Goal: Browse casually: Explore the website without a specific task or goal

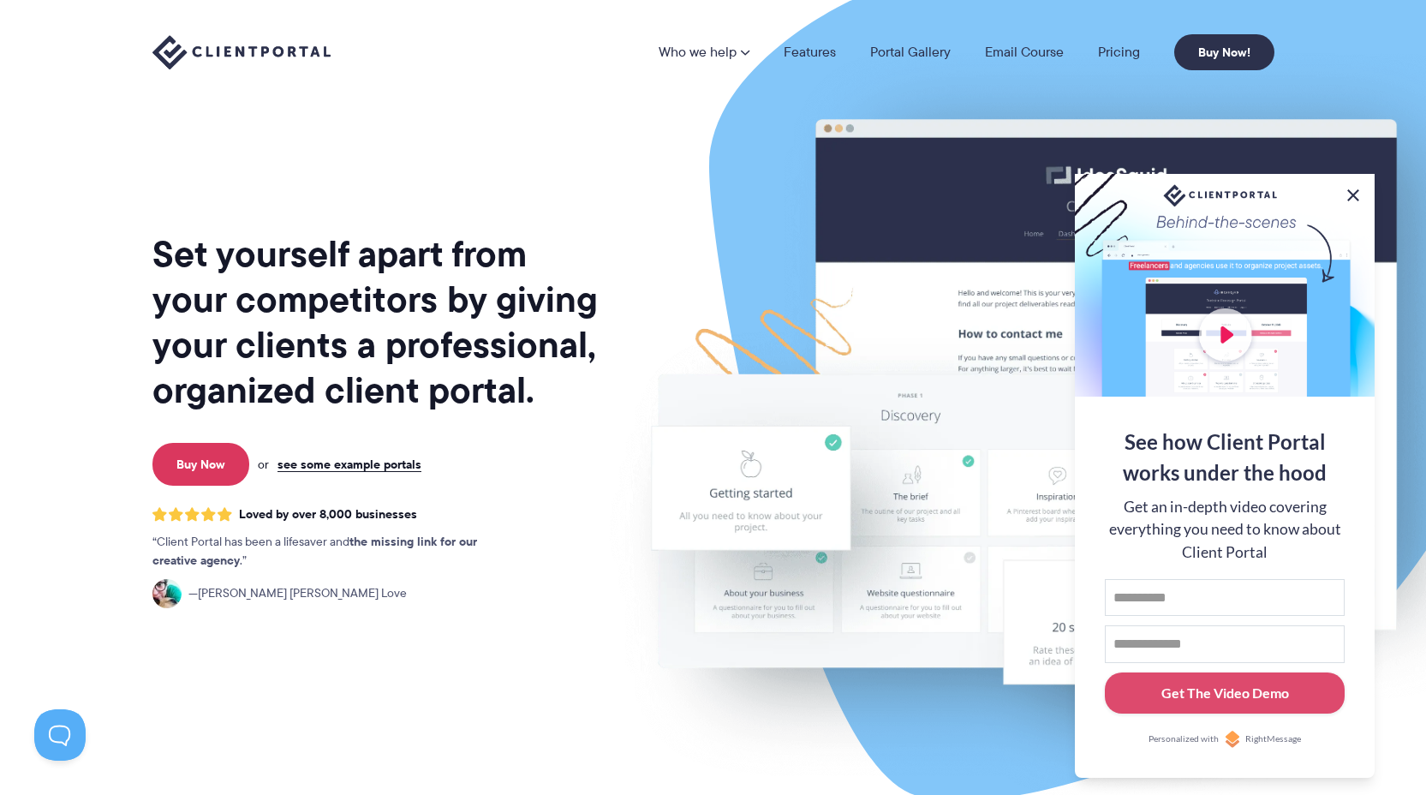
click at [1350, 186] on button at bounding box center [1353, 195] width 21 height 21
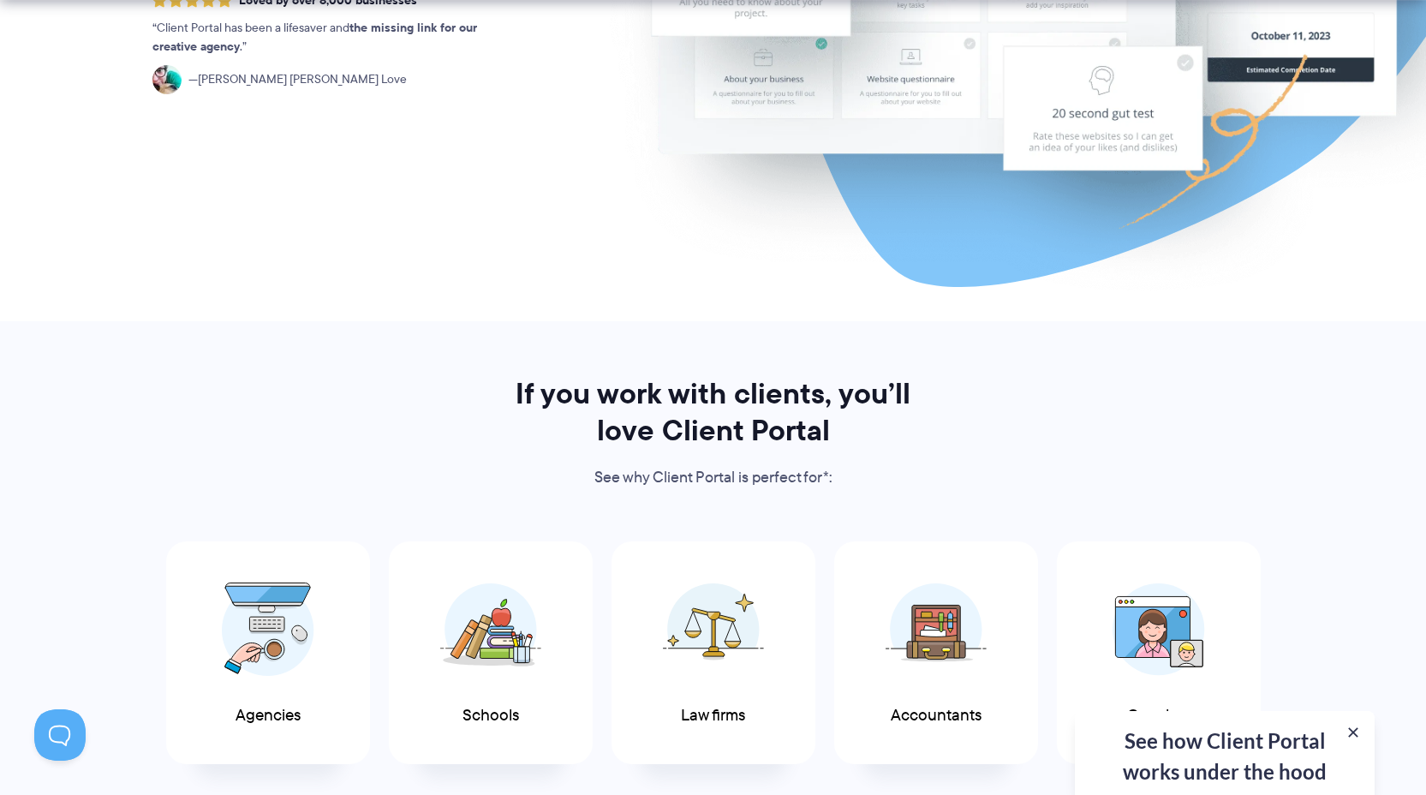
scroll to position [595, 0]
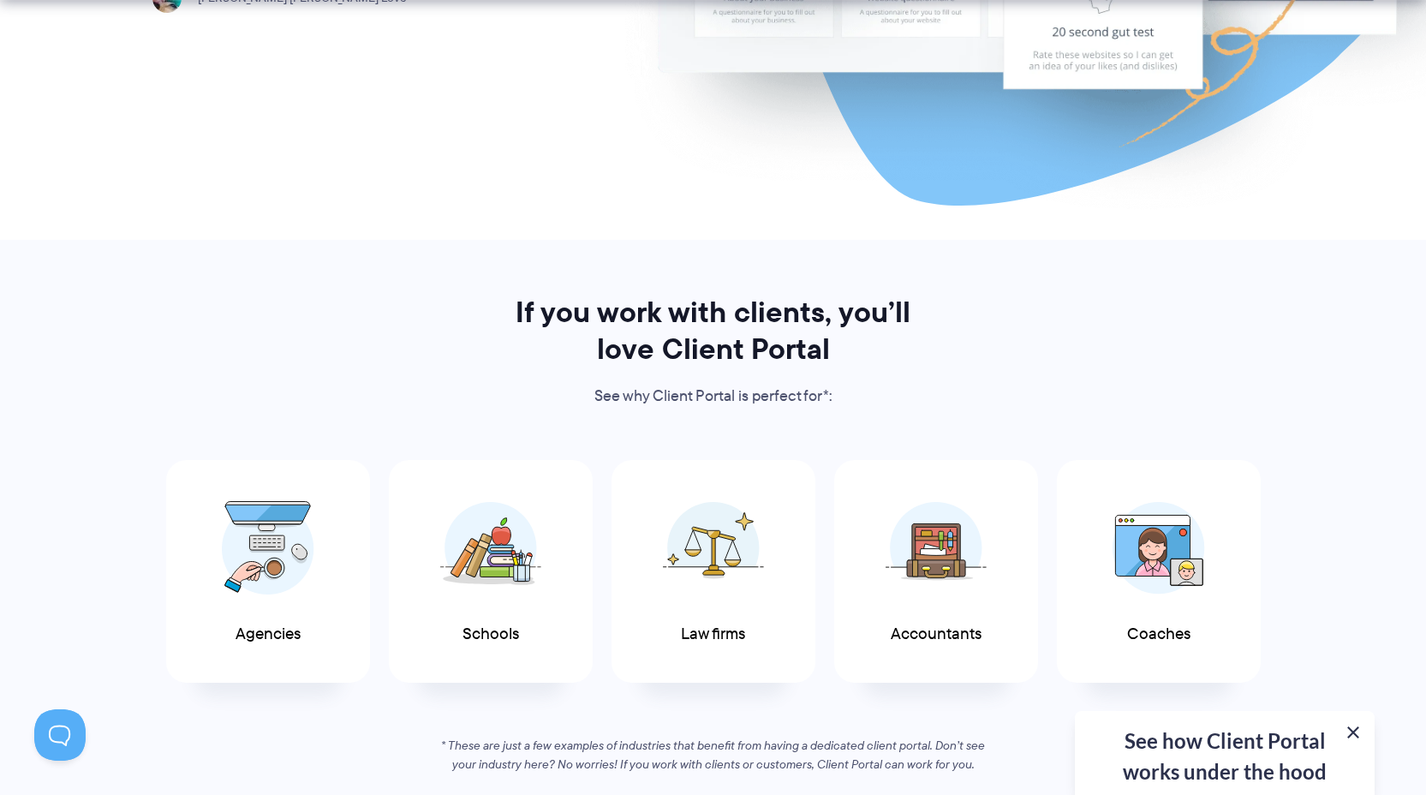
click at [1353, 739] on button at bounding box center [1353, 732] width 21 height 21
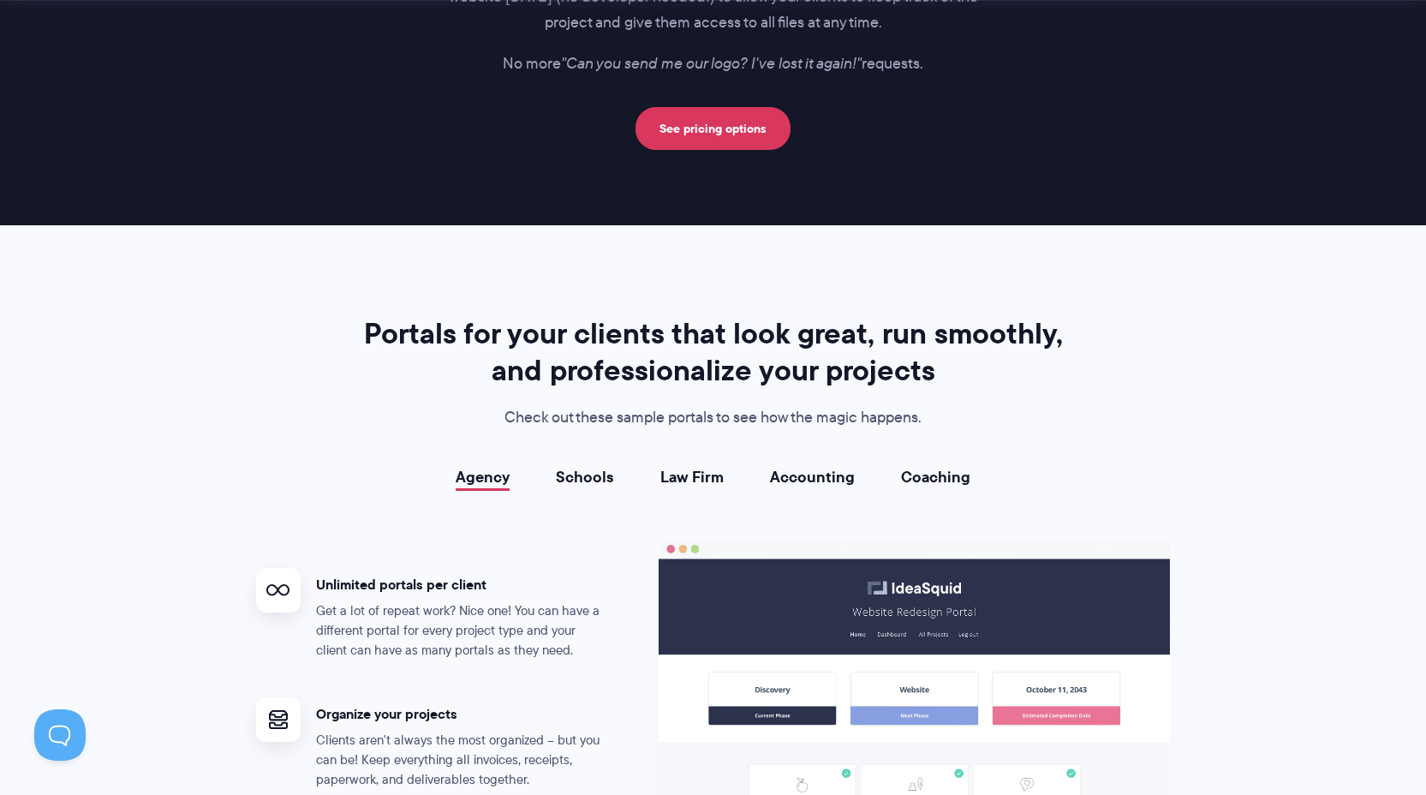
scroll to position [2859, 0]
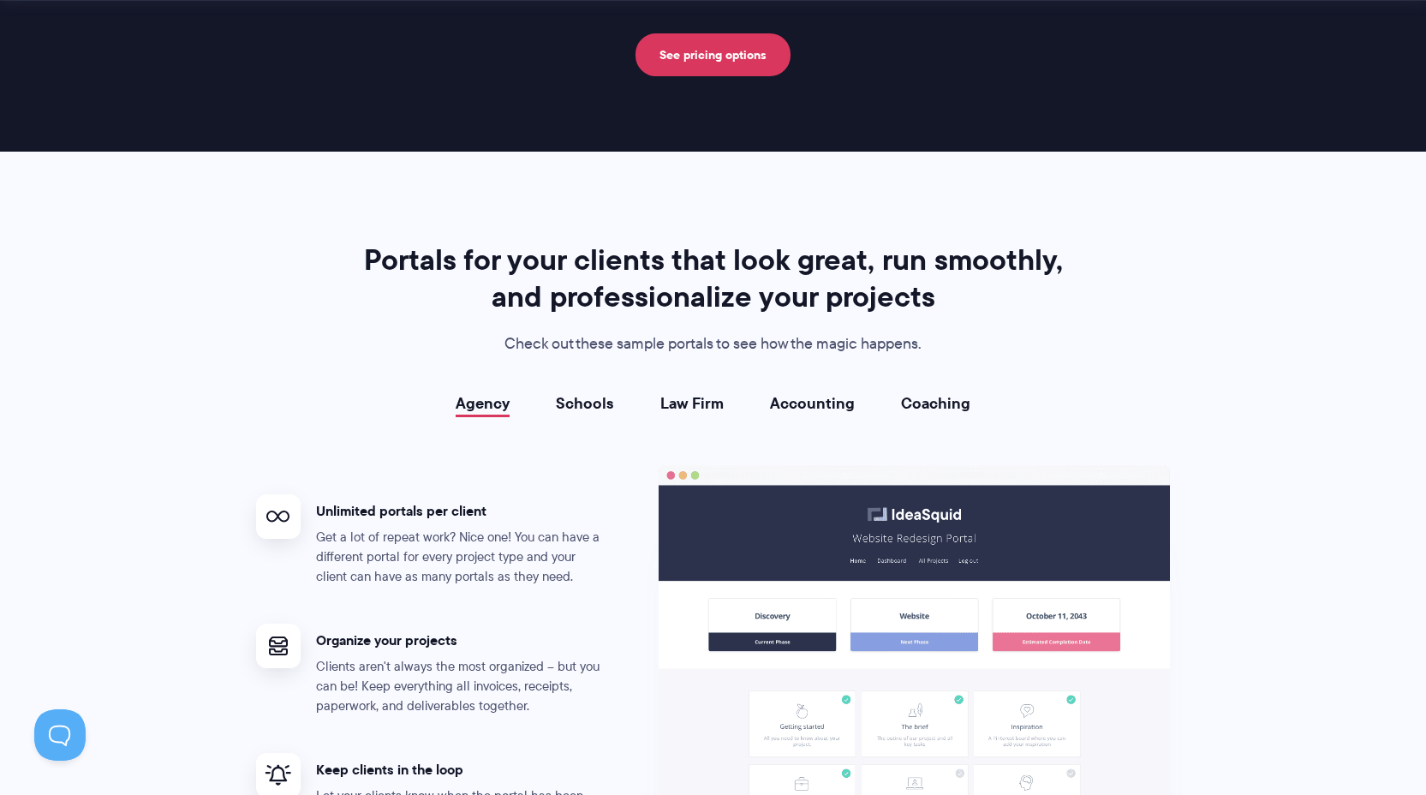
click at [614, 396] on link "Schools" at bounding box center [585, 403] width 58 height 17
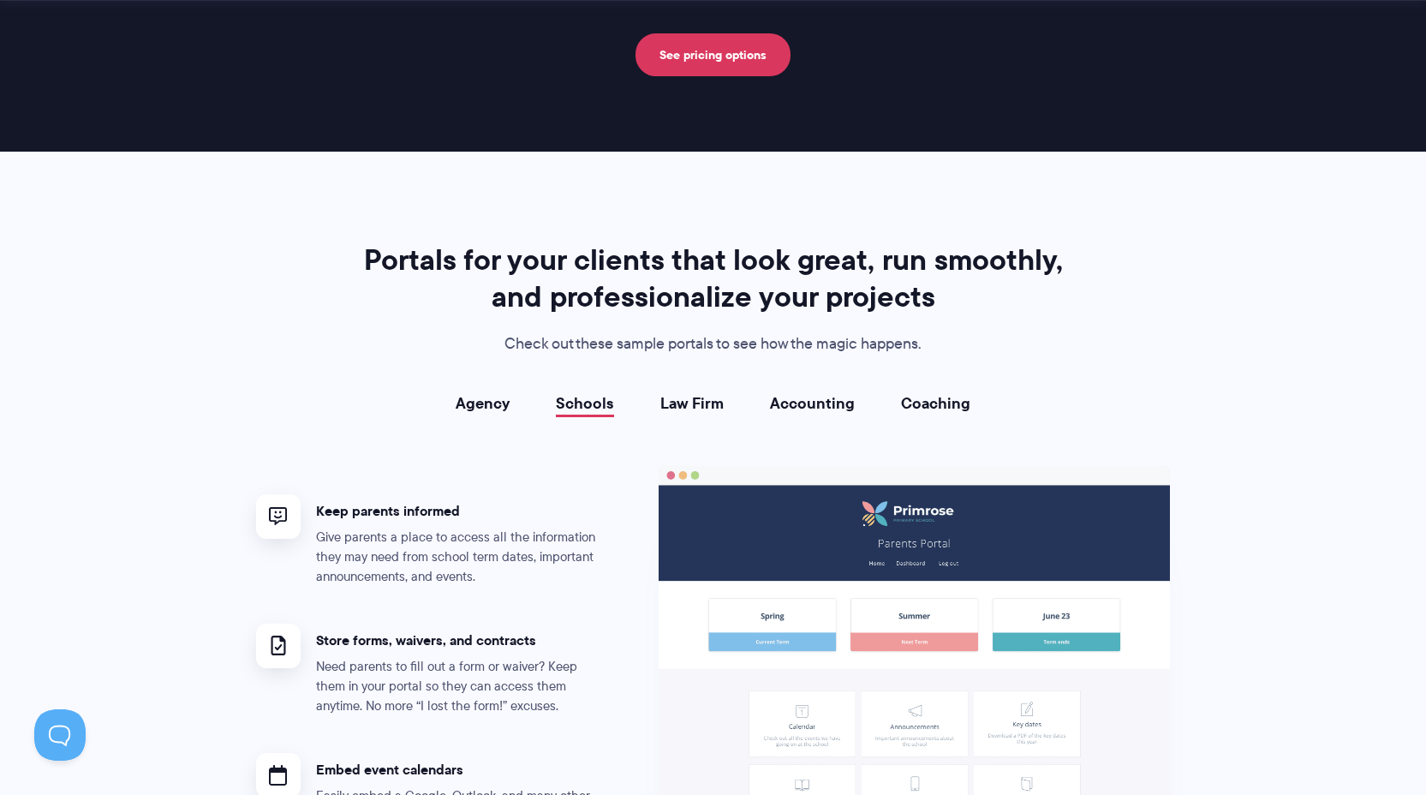
click at [480, 411] on link "Agency" at bounding box center [483, 403] width 54 height 17
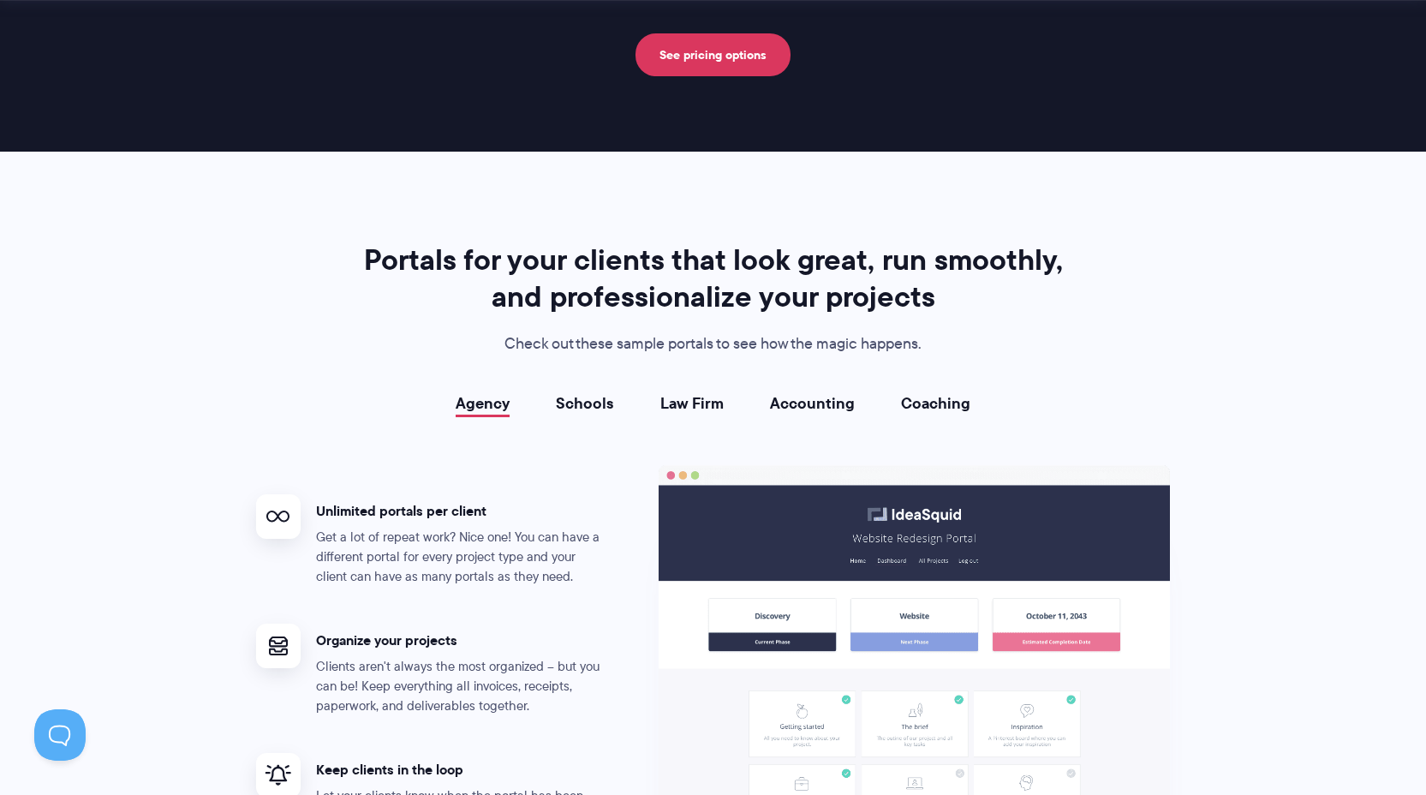
click at [617, 407] on li "Schools" at bounding box center [585, 403] width 104 height 17
click at [659, 399] on li "Law Firm" at bounding box center [692, 403] width 110 height 17
click at [681, 401] on link "Law Firm" at bounding box center [691, 403] width 63 height 17
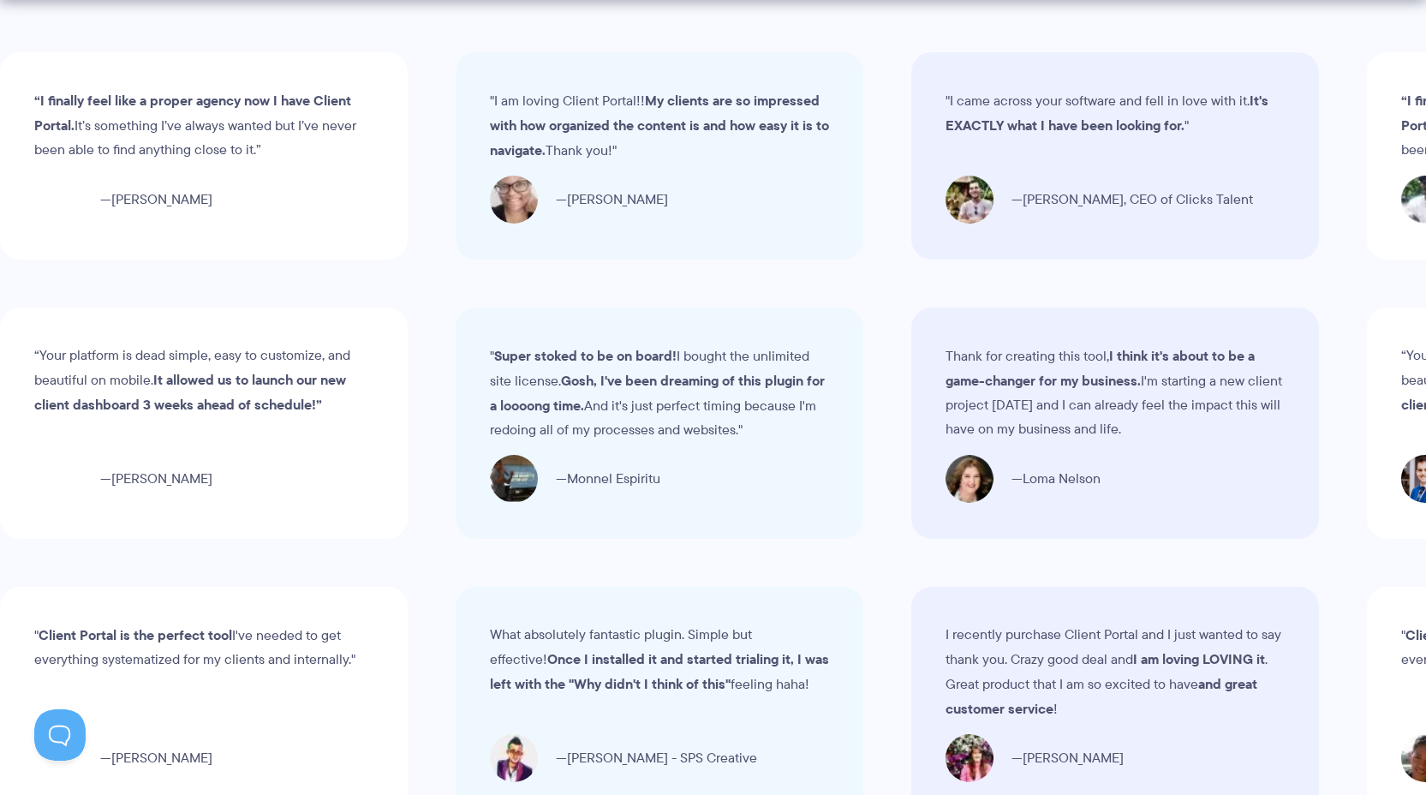
scroll to position [5114, 0]
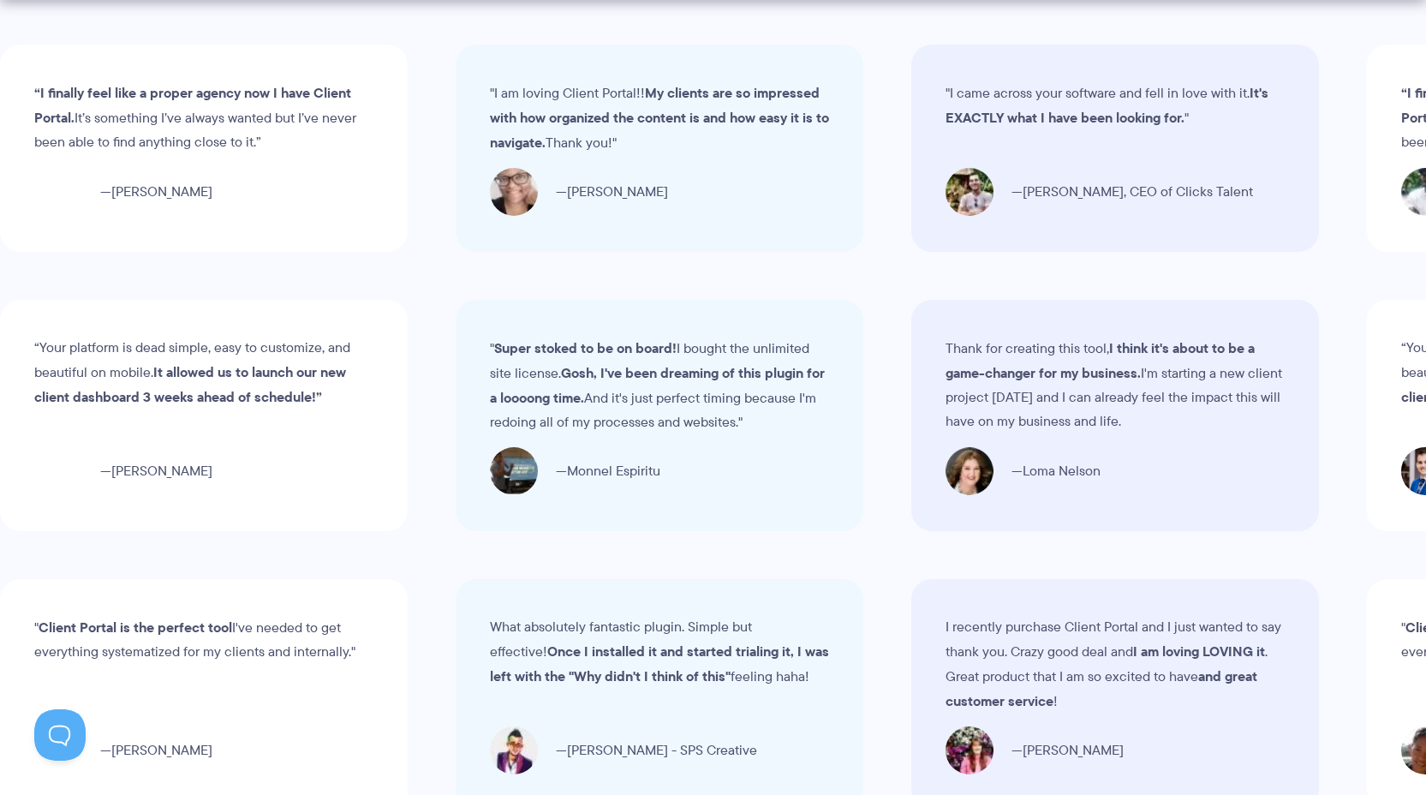
click at [226, 468] on span "[PERSON_NAME]" at bounding box center [170, 471] width 112 height 24
drag, startPoint x: 529, startPoint y: 462, endPoint x: 643, endPoint y: 463, distance: 113.9
